Goal: Task Accomplishment & Management: Use online tool/utility

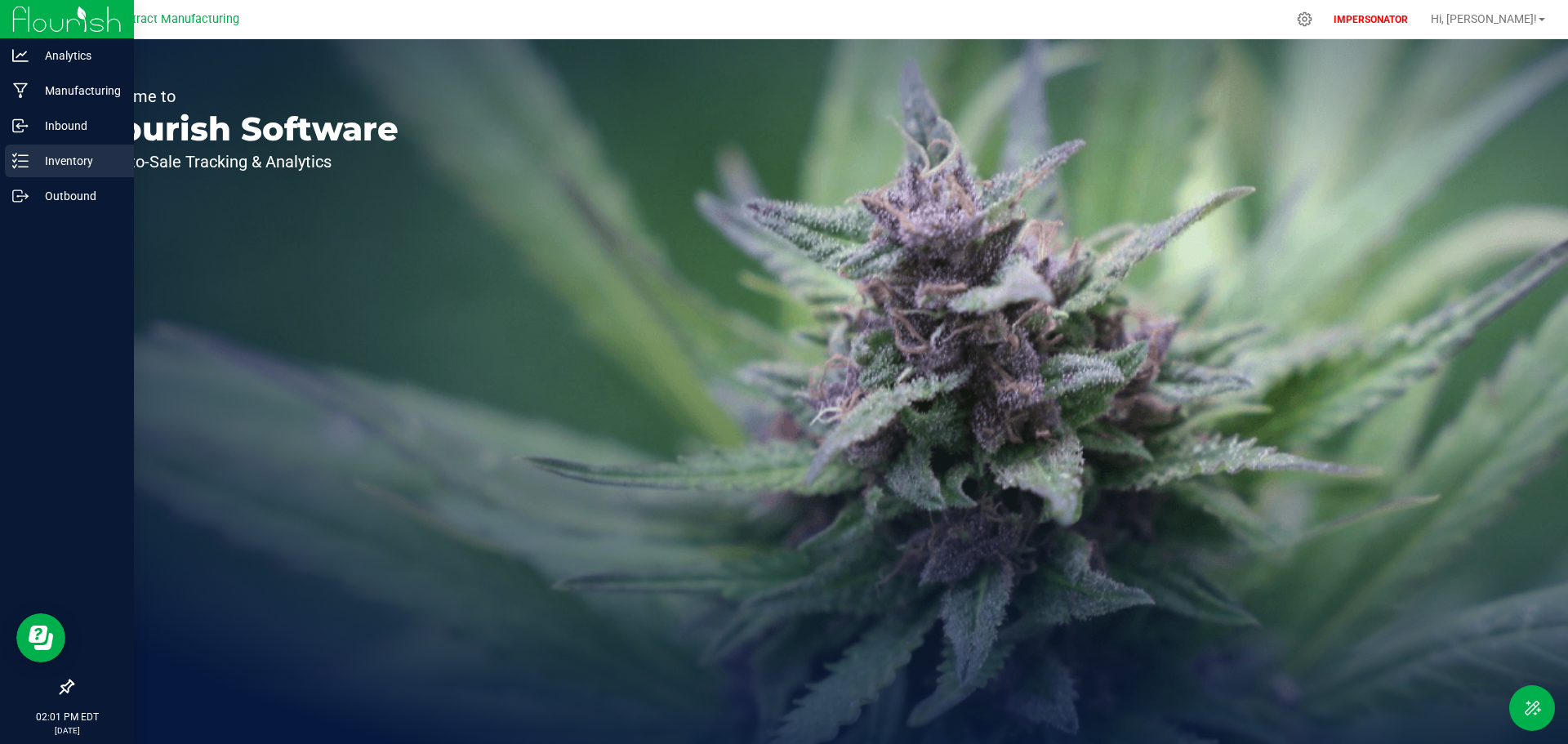
click at [63, 158] on p "Inventory" at bounding box center [77, 161] width 98 height 20
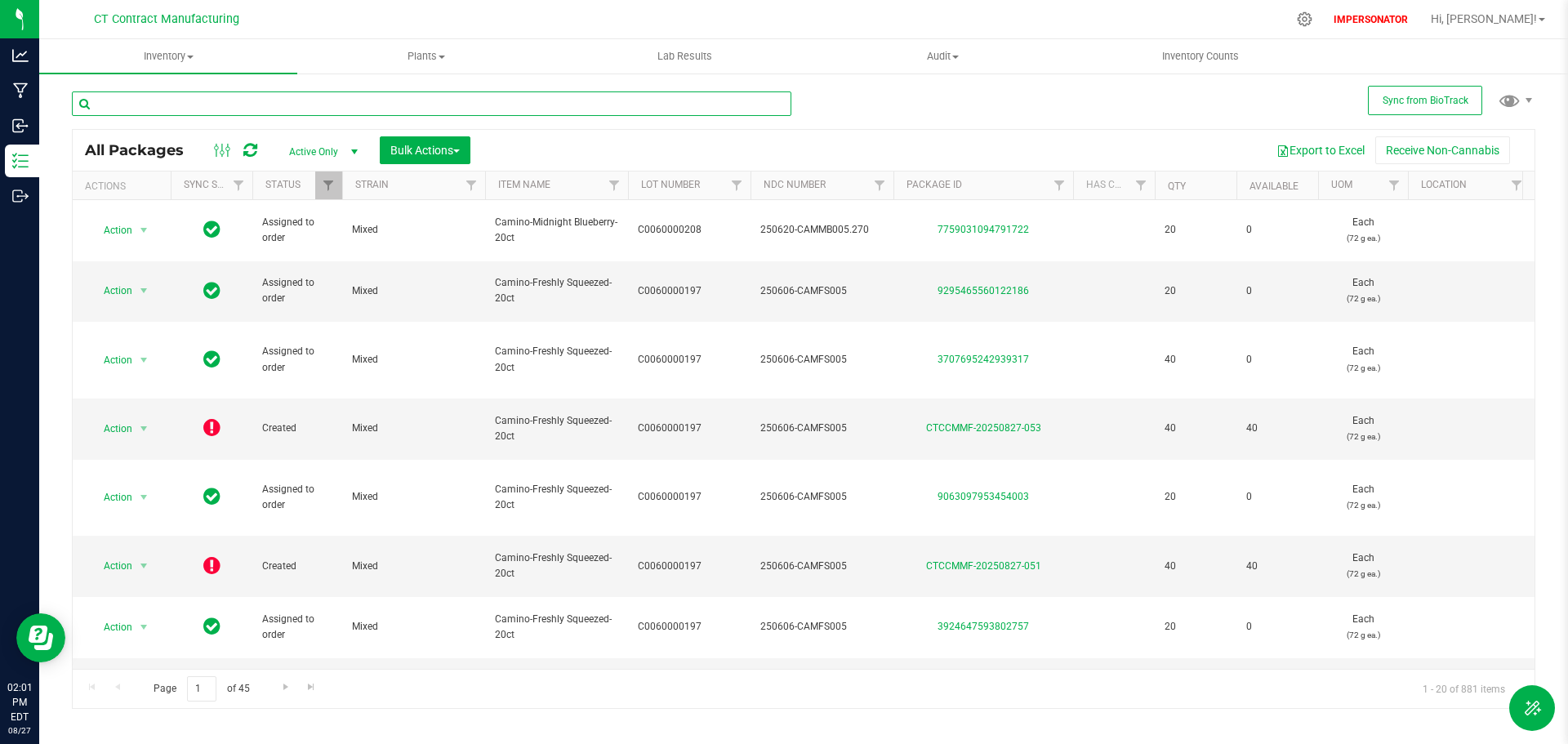
click at [190, 109] on input "text" at bounding box center [431, 103] width 719 height 24
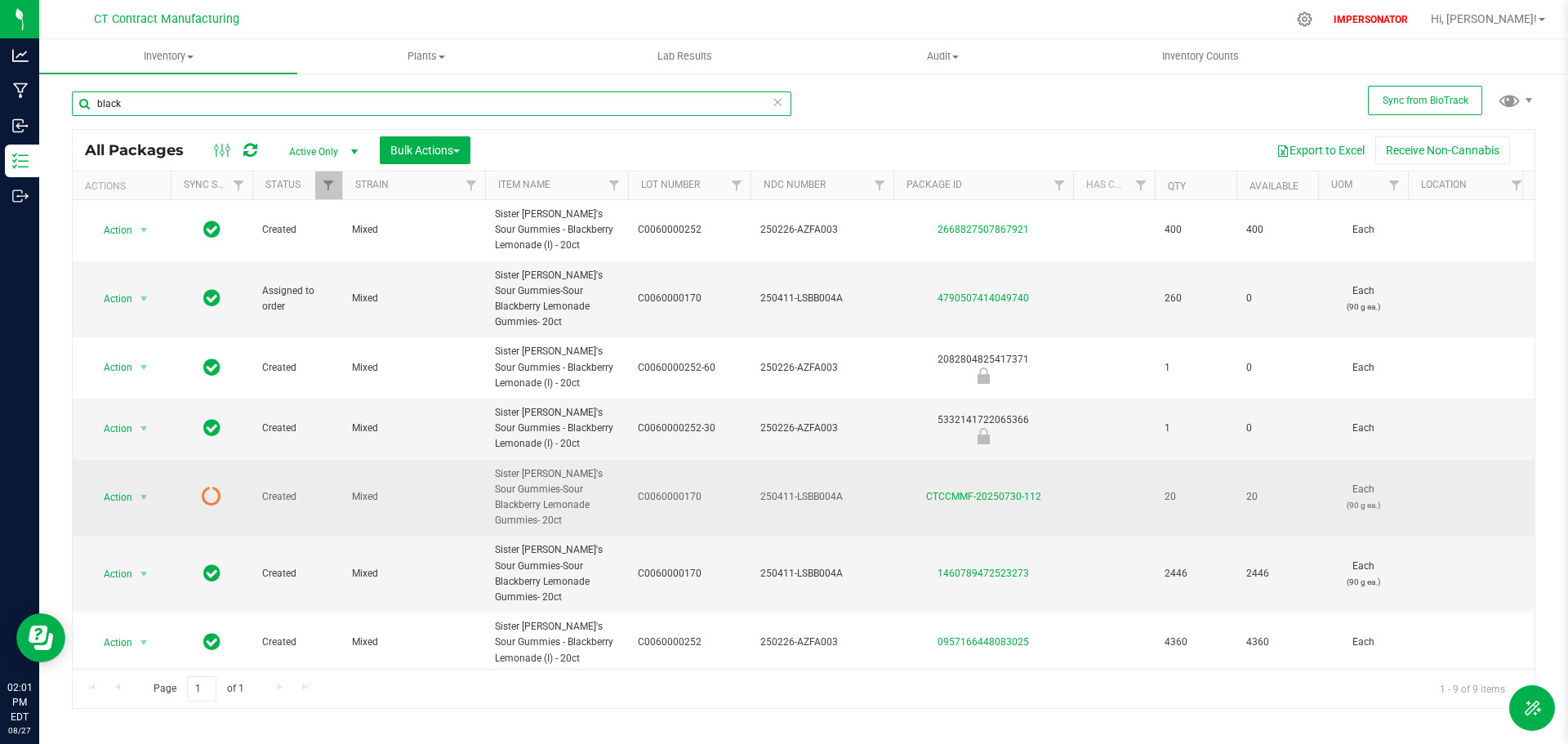
type input "black"
click at [213, 486] on icon at bounding box center [212, 496] width 20 height 20
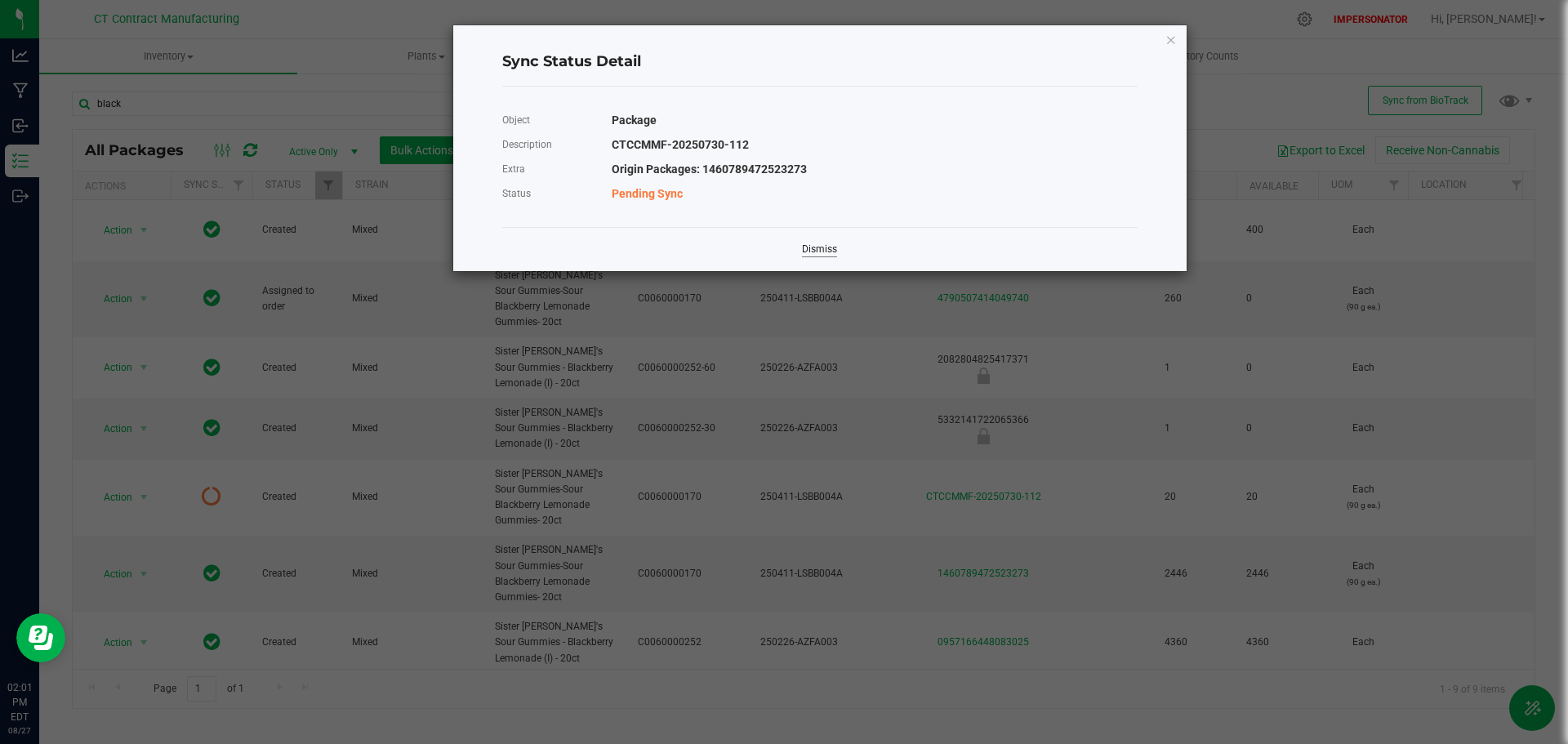
click at [814, 249] on link "Dismiss" at bounding box center [819, 249] width 35 height 13
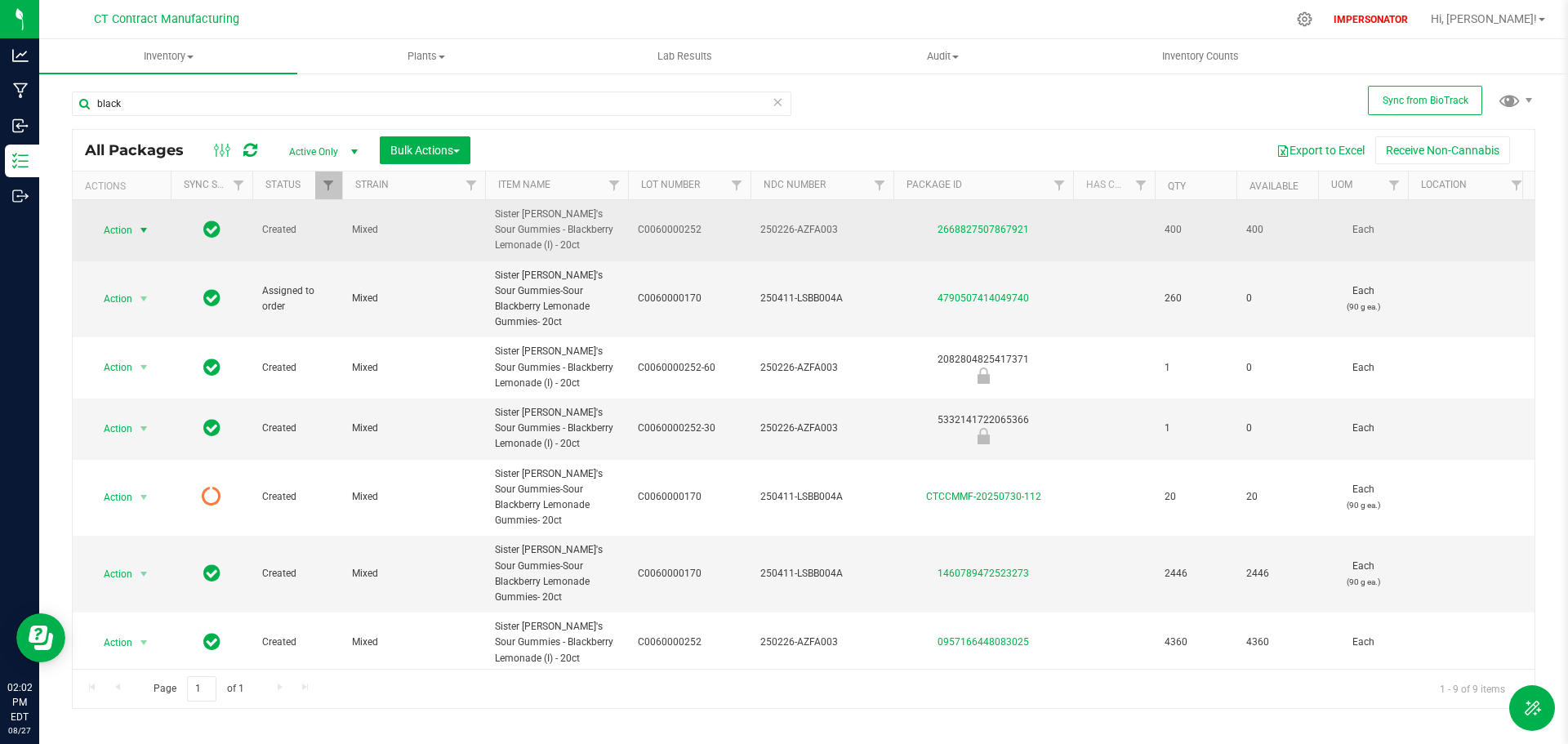
click at [118, 232] on span "Action" at bounding box center [110, 230] width 44 height 22
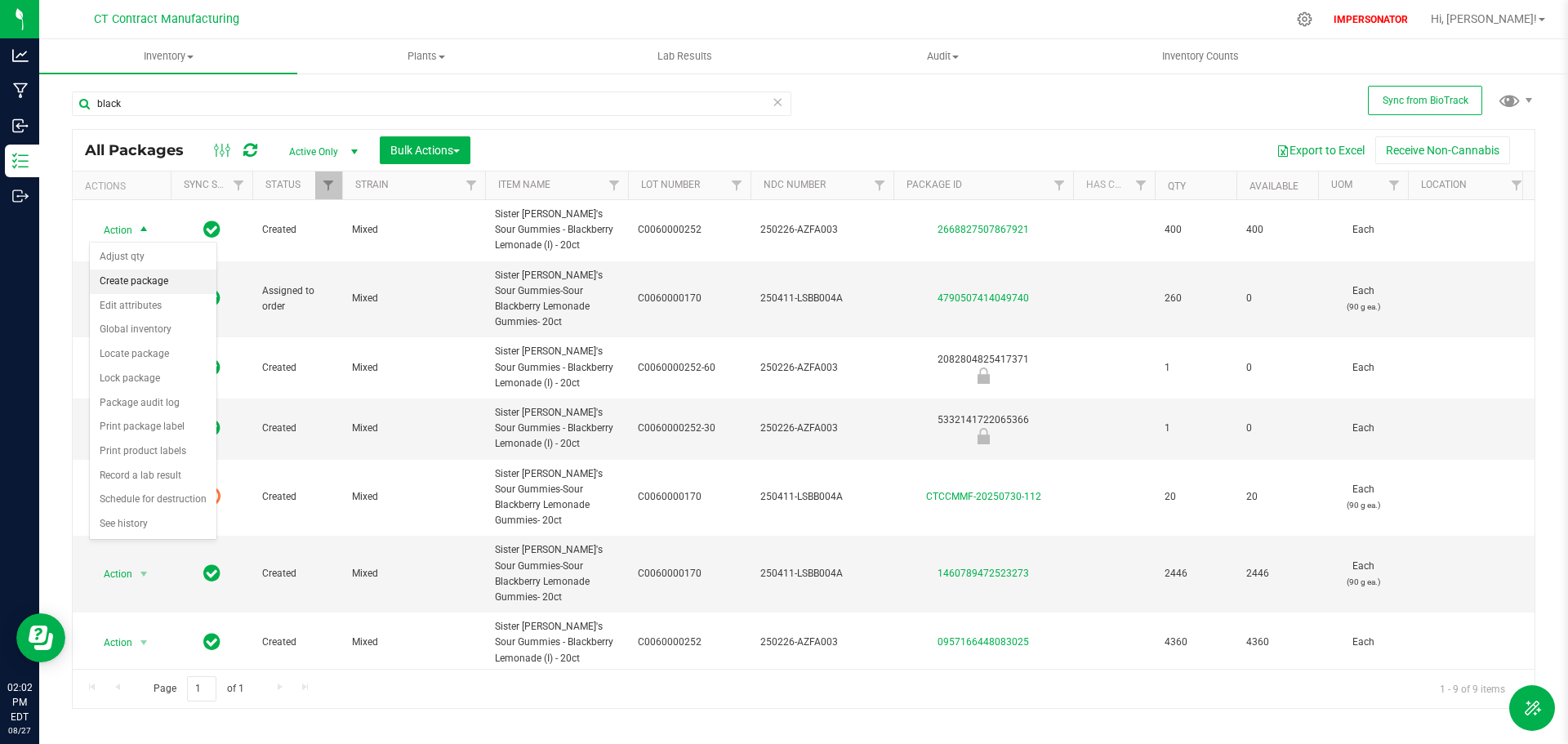
click at [147, 278] on li "Create package" at bounding box center [152, 281] width 126 height 24
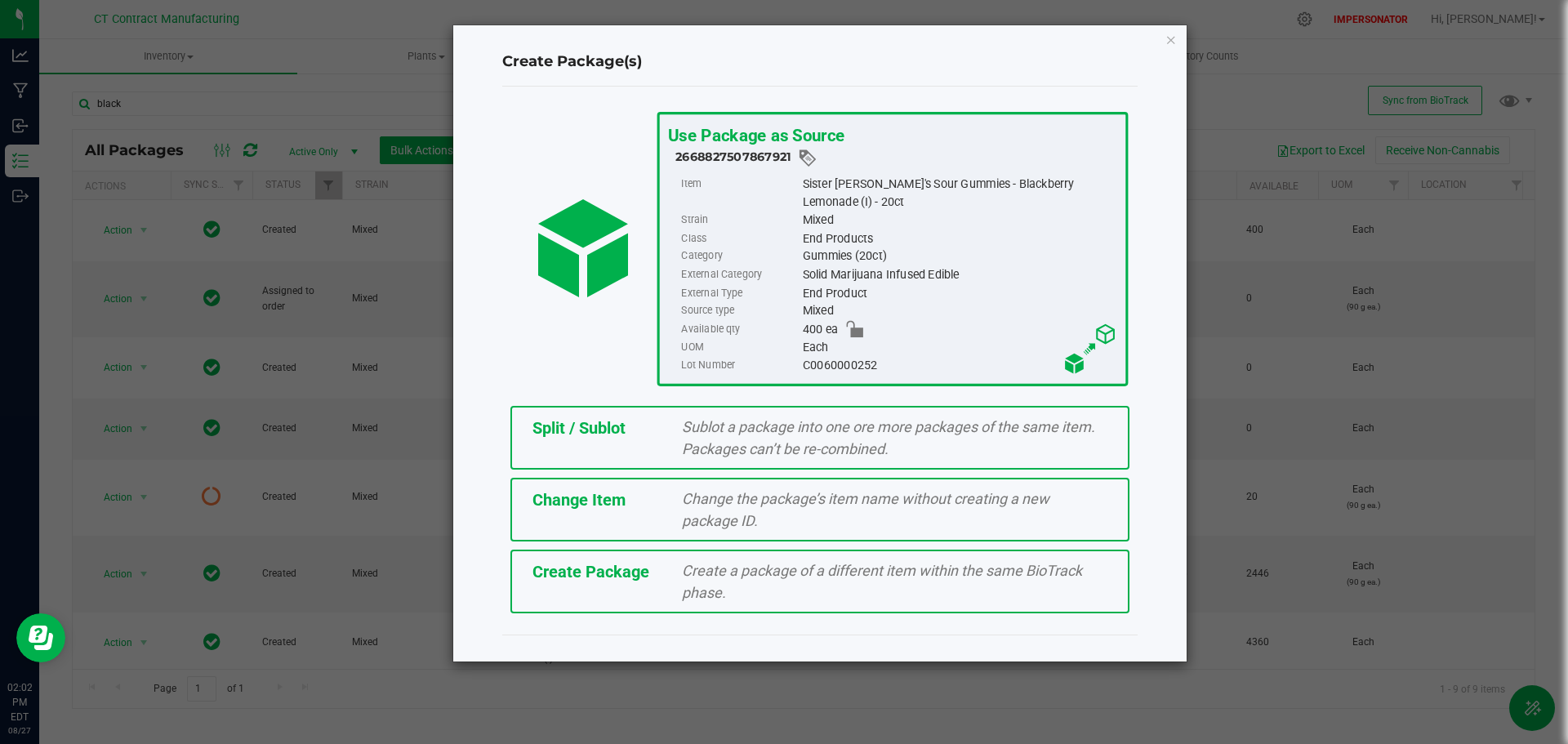
click at [632, 498] on div "Change Item" at bounding box center [595, 499] width 150 height 24
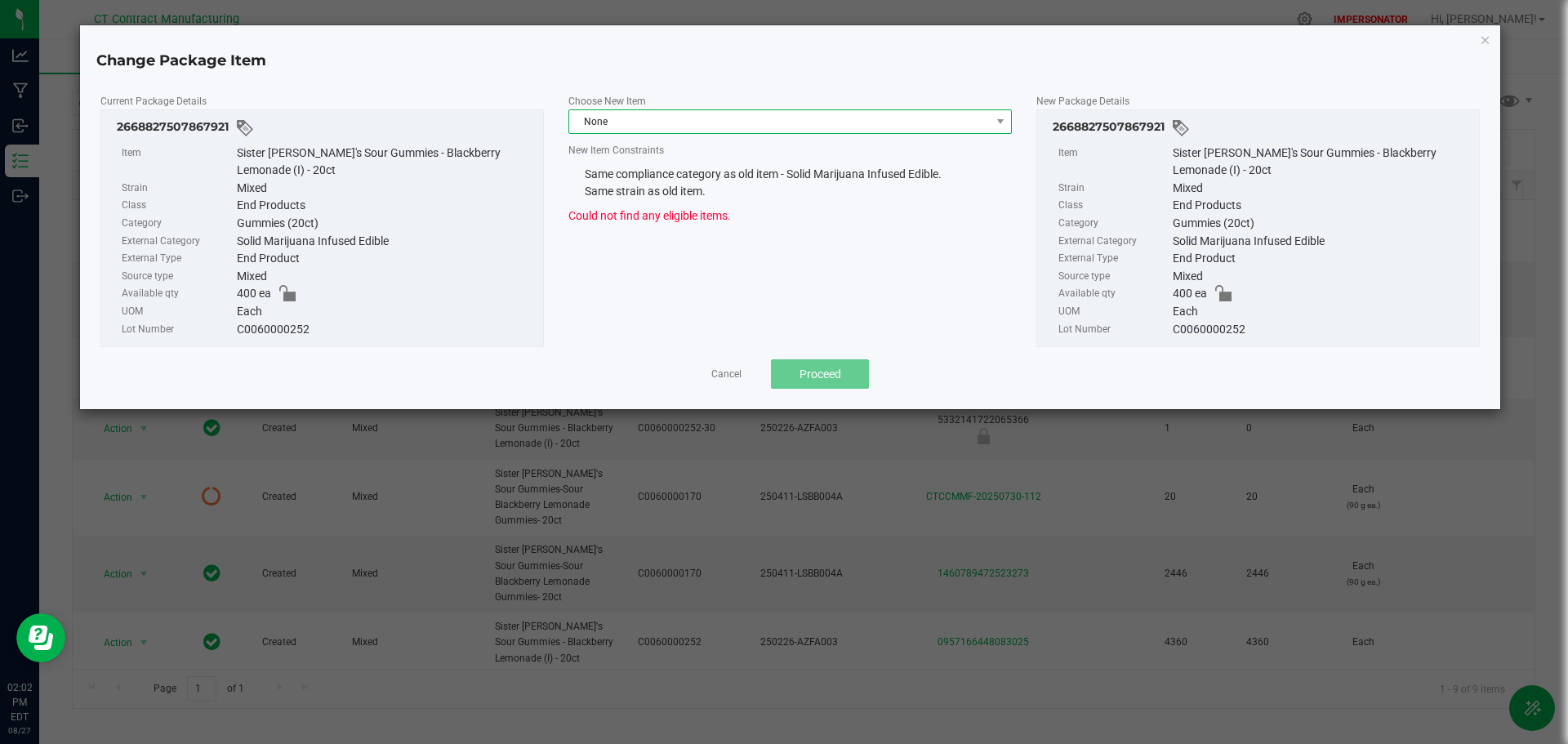
click at [614, 120] on span "None" at bounding box center [780, 121] width 422 height 22
click at [613, 187] on li "None" at bounding box center [789, 191] width 441 height 28
click at [721, 376] on link "Cancel" at bounding box center [727, 374] width 30 height 13
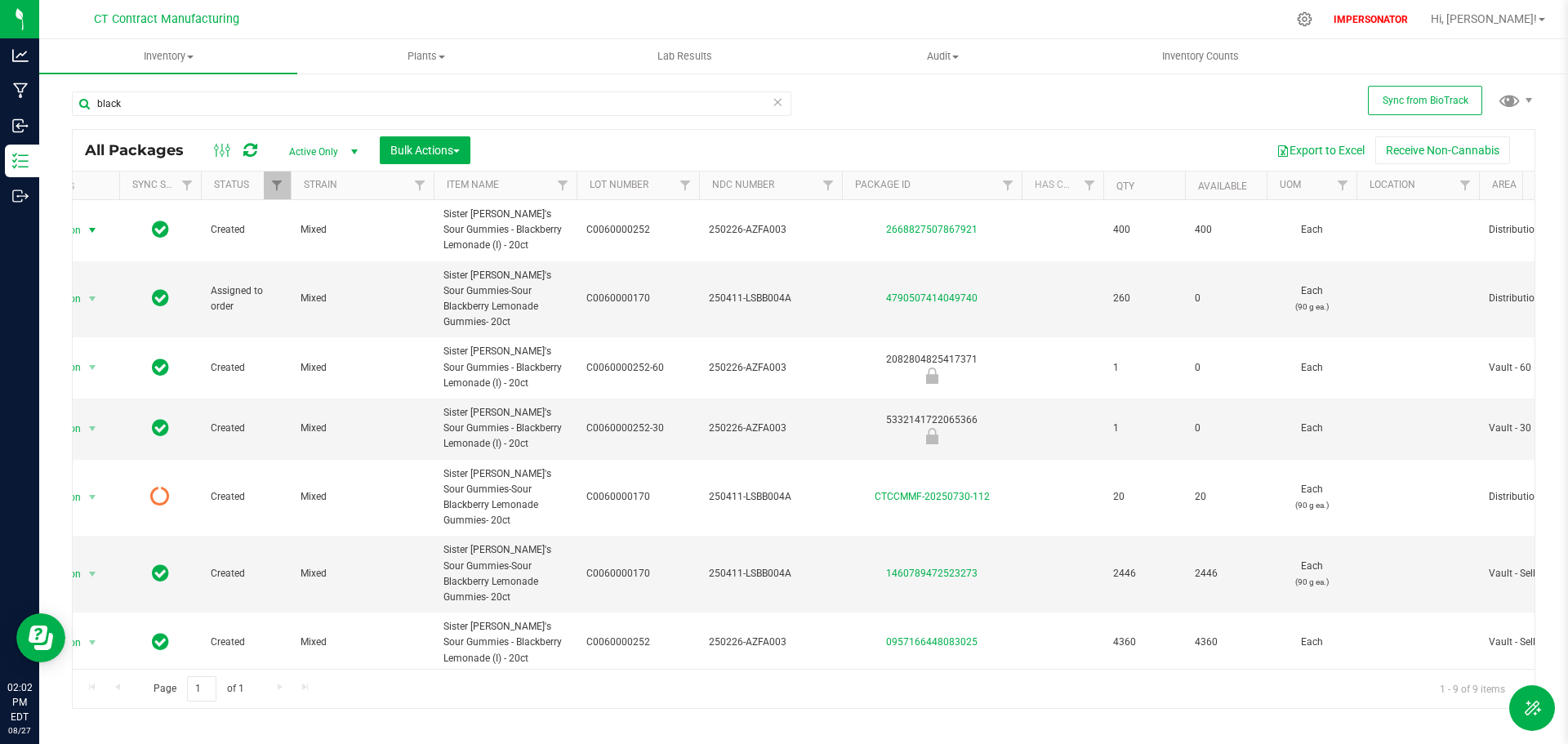
scroll to position [0, 0]
